Goal: Transaction & Acquisition: Purchase product/service

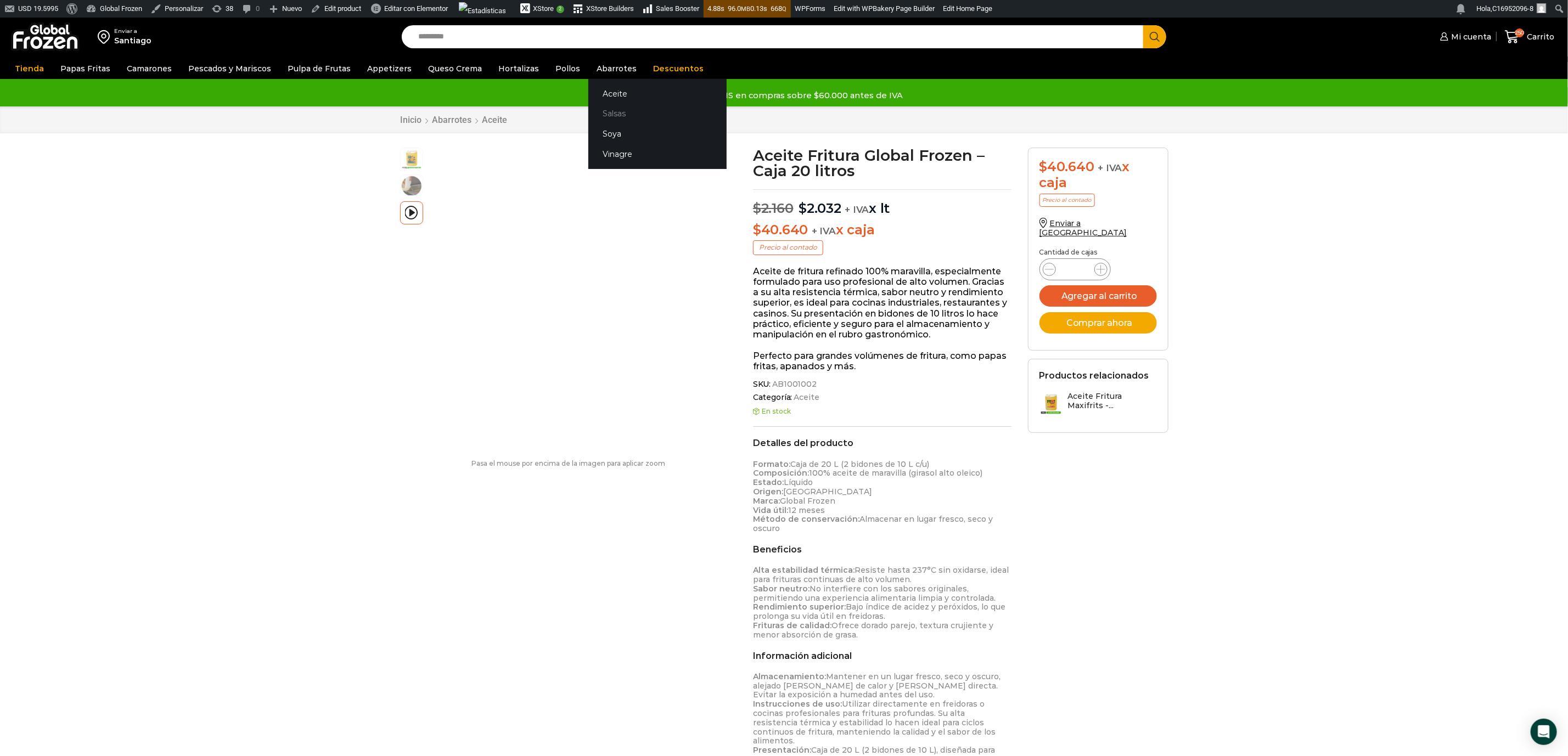
scroll to position [1, 0]
click at [607, 110] on link "Salsas" at bounding box center [657, 113] width 138 height 20
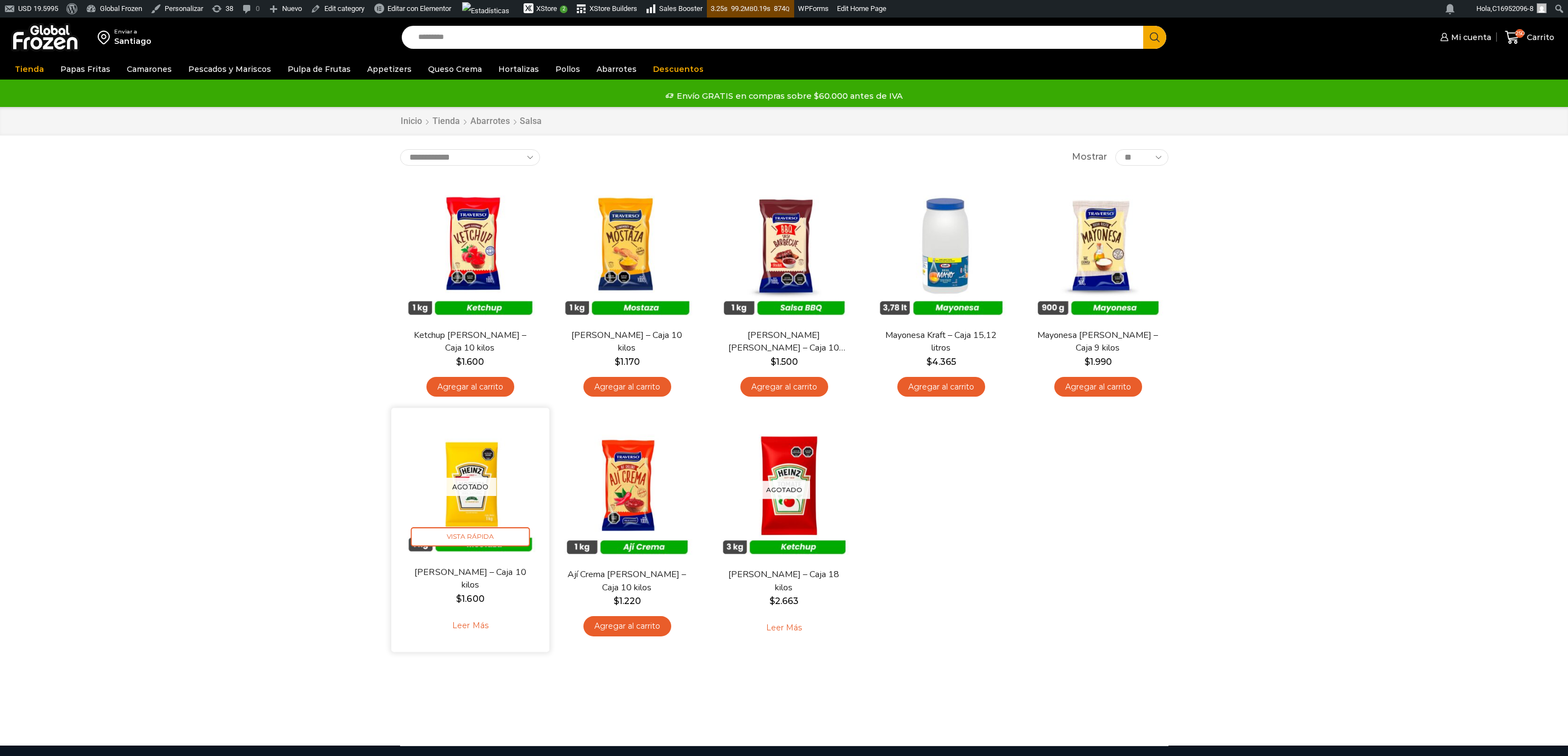
click at [448, 495] on p "Agotado" at bounding box center [470, 487] width 52 height 18
click at [474, 512] on img at bounding box center [470, 487] width 141 height 141
click at [476, 509] on img at bounding box center [470, 487] width 141 height 141
